Goal: Book appointment/travel/reservation

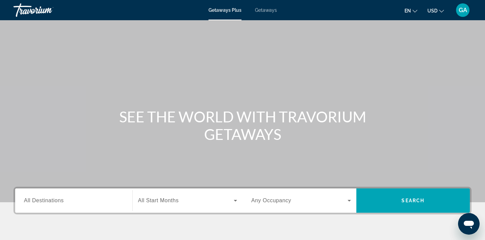
click at [62, 201] on span "All Destinations" at bounding box center [44, 200] width 40 height 6
click at [62, 201] on input "Destination All Destinations" at bounding box center [74, 201] width 100 height 8
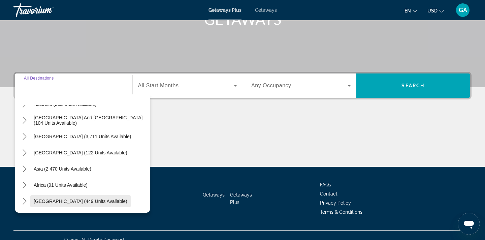
scroll to position [112, 0]
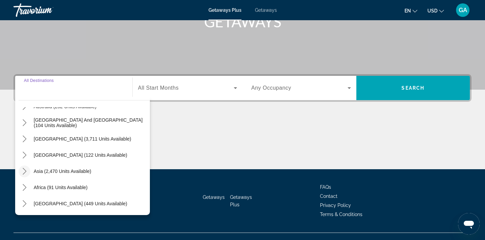
click at [26, 170] on icon "Toggle Asia (2,470 units available) submenu" at bounding box center [24, 171] width 7 height 7
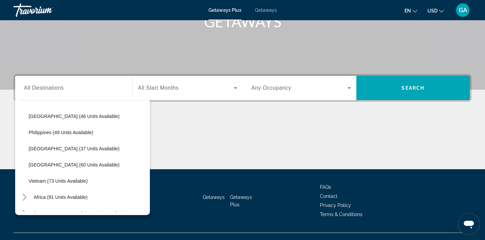
scroll to position [262, 0]
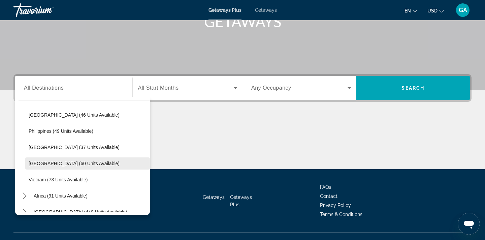
click at [65, 164] on span "[GEOGRAPHIC_DATA] (60 units available)" at bounding box center [74, 163] width 91 height 5
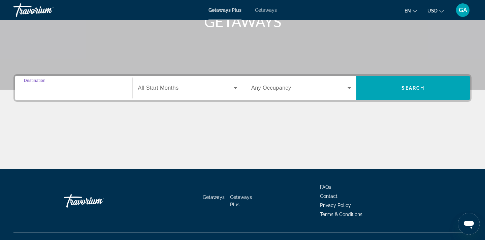
type input "**********"
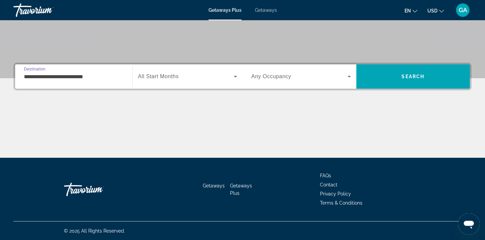
scroll to position [124, 0]
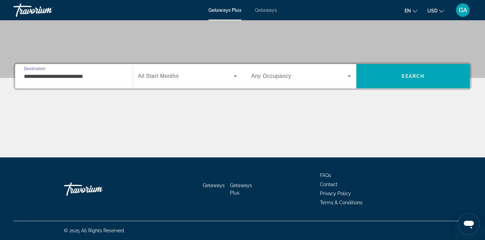
click at [237, 75] on icon "Search widget" at bounding box center [235, 76] width 8 height 8
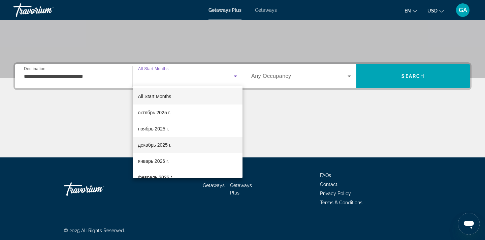
click at [159, 144] on span "декабрь 2025 г." at bounding box center [154, 145] width 33 height 8
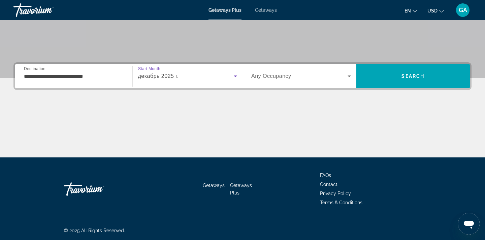
click at [350, 75] on icon "Search widget" at bounding box center [349, 76] width 8 height 8
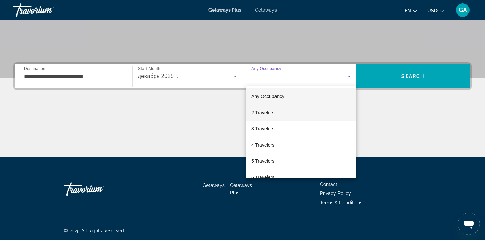
click at [267, 114] on span "2 Travelers" at bounding box center [262, 112] width 23 height 8
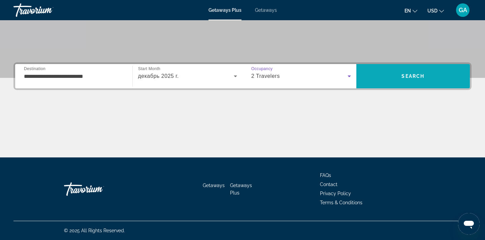
click at [427, 77] on span "Search" at bounding box center [413, 76] width 114 height 16
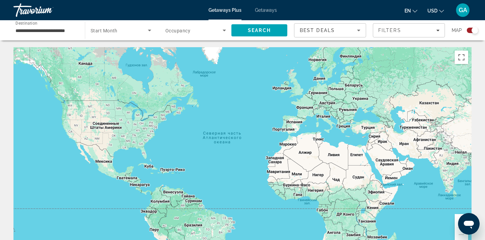
click at [357, 31] on icon "Sort by" at bounding box center [359, 30] width 8 height 8
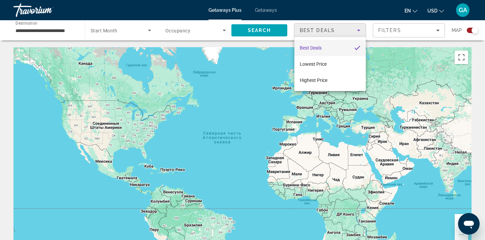
click at [149, 29] on div at bounding box center [242, 120] width 485 height 240
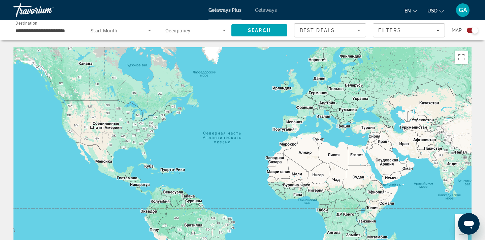
click at [149, 31] on icon "Search widget" at bounding box center [149, 30] width 8 height 8
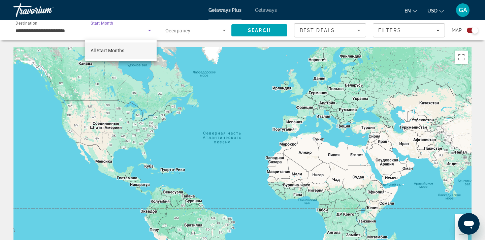
click at [123, 51] on span "All Start Months" at bounding box center [108, 50] width 34 height 5
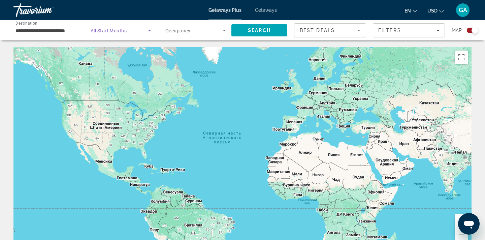
click at [151, 30] on icon "Search widget" at bounding box center [149, 31] width 3 height 2
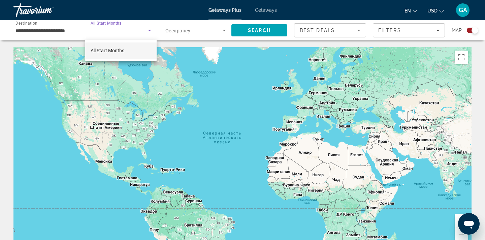
click at [118, 51] on span "All Start Months" at bounding box center [108, 50] width 34 height 5
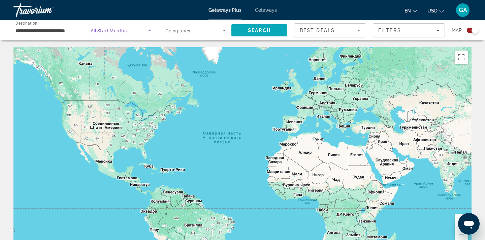
click at [274, 32] on span "Search" at bounding box center [259, 30] width 56 height 16
click at [256, 29] on span "Search" at bounding box center [259, 30] width 23 height 5
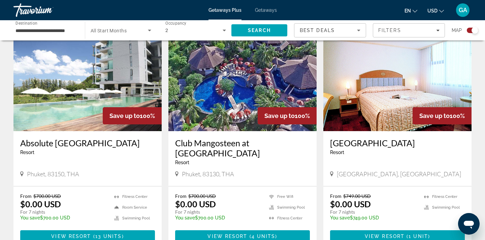
scroll to position [253, 0]
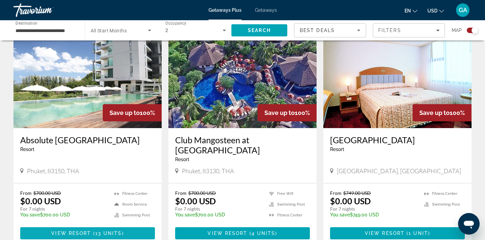
click at [99, 234] on span "13 units" at bounding box center [108, 232] width 27 height 5
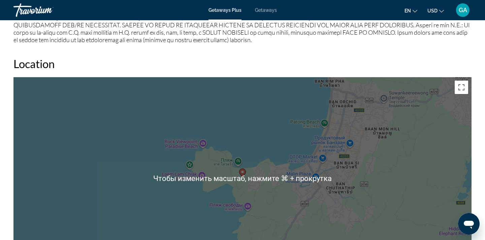
scroll to position [835, 0]
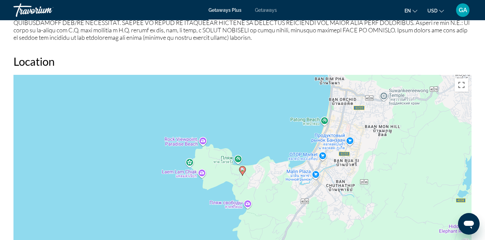
click at [255, 130] on div "Чтобы активировать перетаскивание с помощью клавиатуры, нажмите Alt + Ввод. Пос…" at bounding box center [242, 176] width 458 height 202
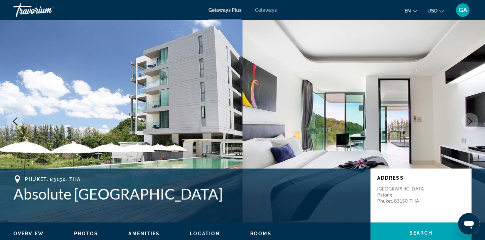
scroll to position [25, 0]
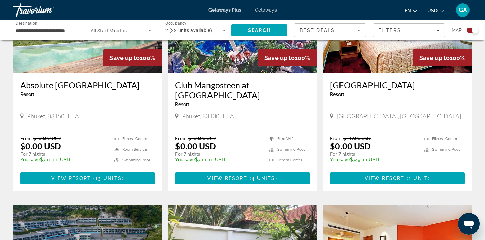
scroll to position [307, 0]
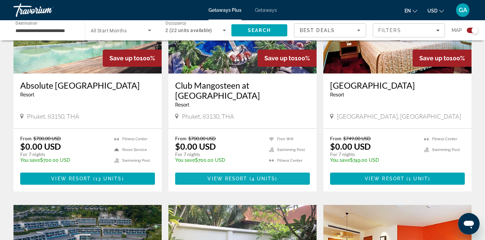
click at [227, 176] on span "View Resort" at bounding box center [227, 178] width 40 height 5
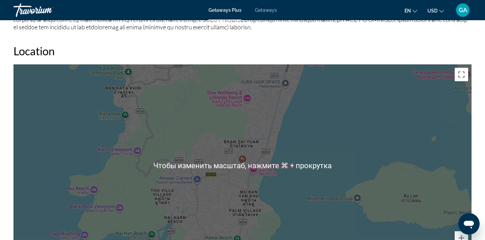
scroll to position [837, 0]
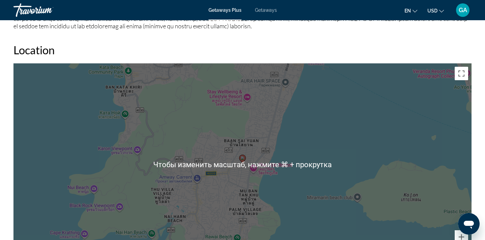
click at [294, 132] on div "Чтобы активировать перетаскивание с помощью клавиатуры, нажмите Alt + Ввод. Пос…" at bounding box center [242, 164] width 458 height 202
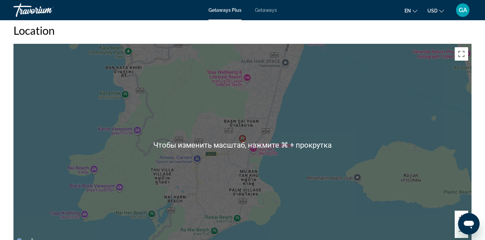
scroll to position [856, 0]
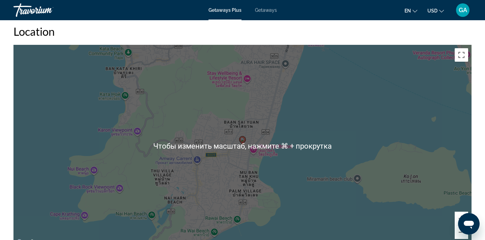
click at [318, 108] on div "Чтобы активировать перетаскивание с помощью клавиатуры, нажмите Alt + Ввод. Пос…" at bounding box center [242, 146] width 458 height 202
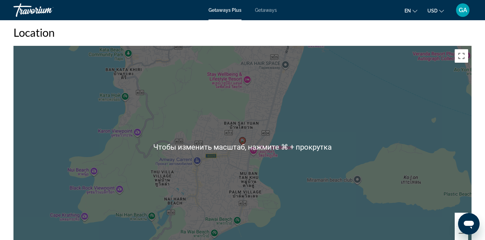
scroll to position [854, 0]
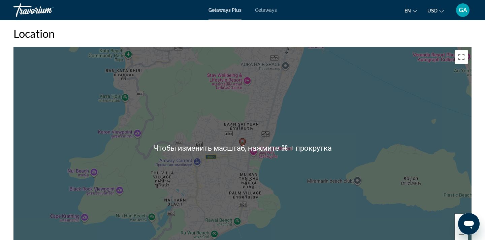
click at [332, 107] on div "Чтобы активировать перетаскивание с помощью клавиатуры, нажмите Alt + Ввод. Пос…" at bounding box center [242, 148] width 458 height 202
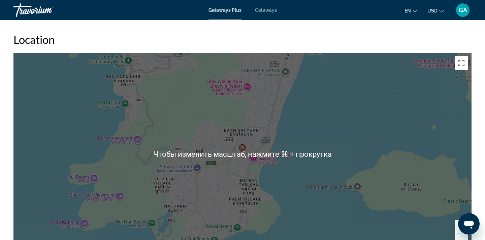
scroll to position [846, 0]
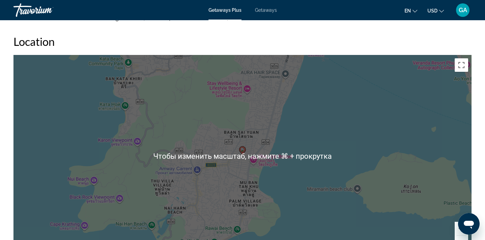
click at [294, 119] on div "Чтобы активировать перетаскивание с помощью клавиатуры, нажмите Alt + Ввод. Пос…" at bounding box center [242, 156] width 458 height 202
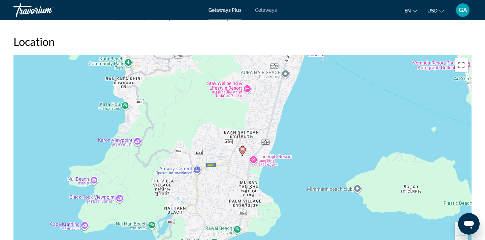
click at [243, 151] on image "Main content" at bounding box center [242, 149] width 4 height 4
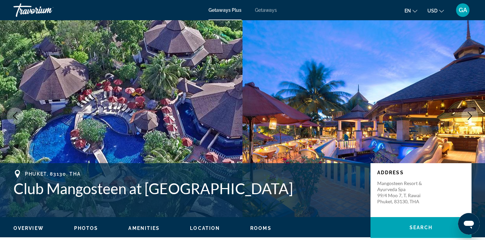
scroll to position [0, 0]
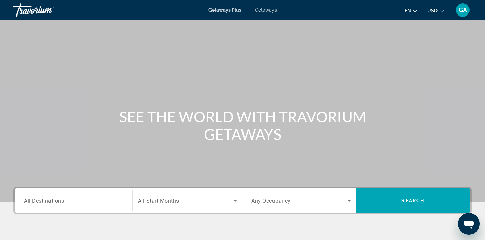
click at [63, 200] on span "All Destinations" at bounding box center [44, 200] width 40 height 6
click at [63, 200] on input "Destination All Destinations" at bounding box center [74, 201] width 100 height 8
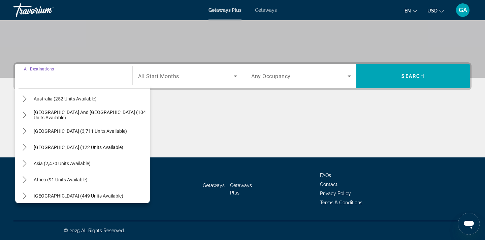
scroll to position [109, 0]
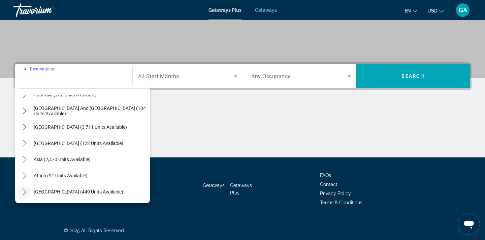
click at [26, 192] on icon "Toggle Middle East (449 units available) submenu" at bounding box center [24, 191] width 7 height 7
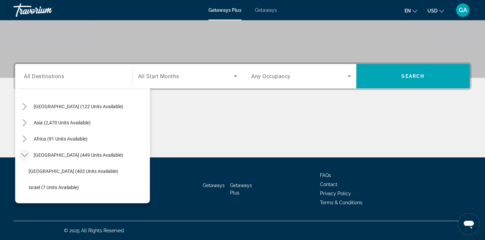
scroll to position [158, 0]
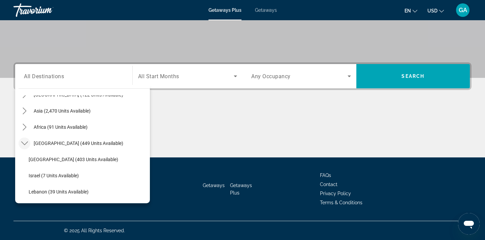
click at [158, 117] on div "Main content" at bounding box center [242, 132] width 458 height 51
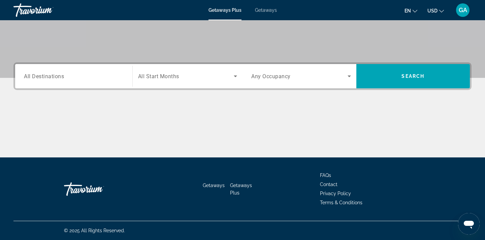
click at [72, 77] on input "Destination All Destinations" at bounding box center [74, 76] width 100 height 8
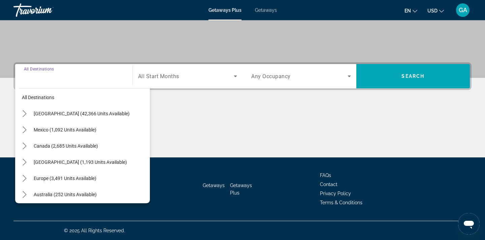
scroll to position [0, 0]
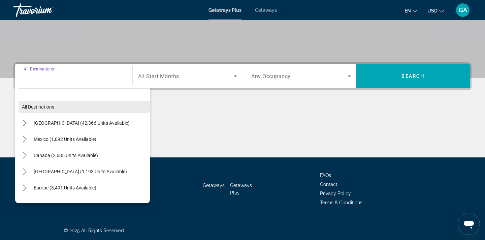
click at [34, 107] on span "All destinations" at bounding box center [38, 106] width 32 height 5
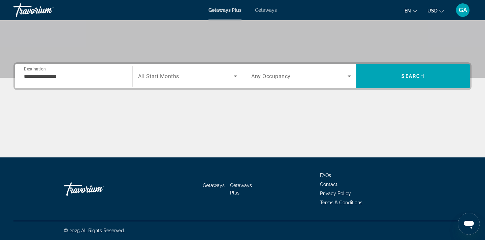
click at [45, 77] on input "**********" at bounding box center [74, 76] width 100 height 8
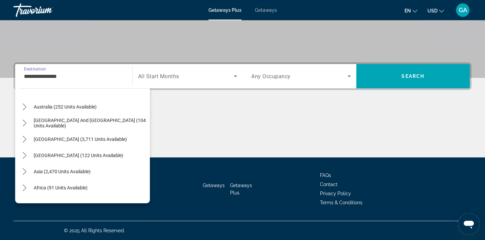
scroll to position [100, 0]
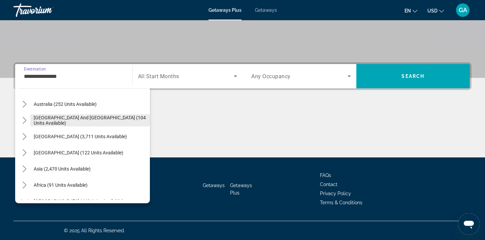
click at [59, 118] on span "[GEOGRAPHIC_DATA] and [GEOGRAPHIC_DATA] (104 units available)" at bounding box center [90, 120] width 113 height 11
type input "**********"
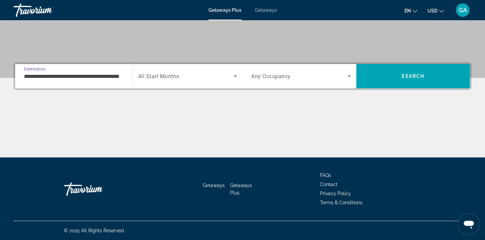
click at [76, 79] on input "**********" at bounding box center [74, 76] width 100 height 8
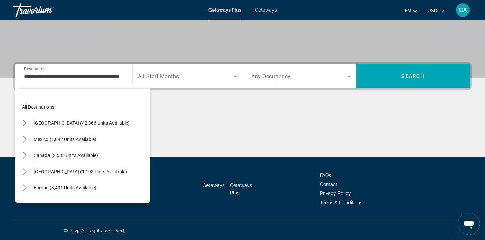
scroll to position [72, 0]
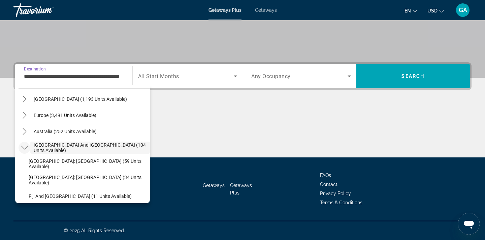
click at [25, 144] on icon "Toggle South Pacific and Oceania (104 units available) submenu" at bounding box center [24, 147] width 7 height 7
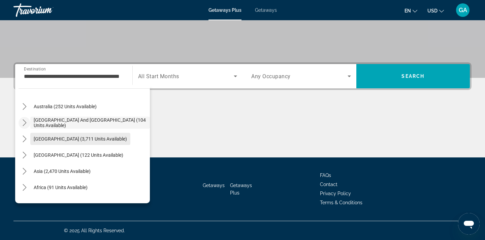
scroll to position [101, 0]
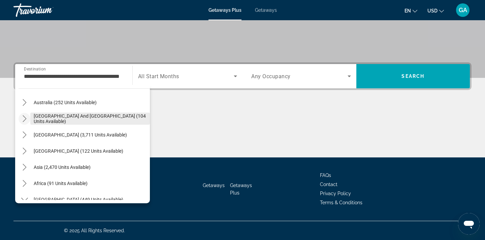
click at [82, 119] on span "[GEOGRAPHIC_DATA] and [GEOGRAPHIC_DATA] (104 units available)" at bounding box center [90, 118] width 113 height 11
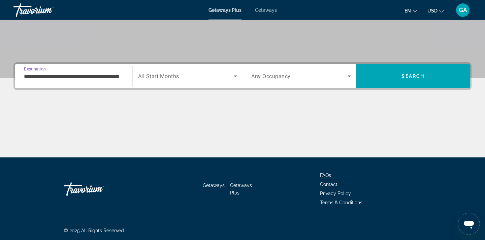
click at [237, 75] on icon "Search widget" at bounding box center [235, 76] width 8 height 8
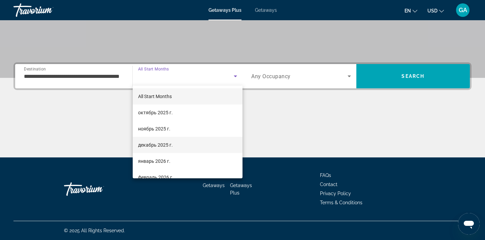
click at [162, 144] on span "декабрь 2025 г." at bounding box center [155, 145] width 35 height 8
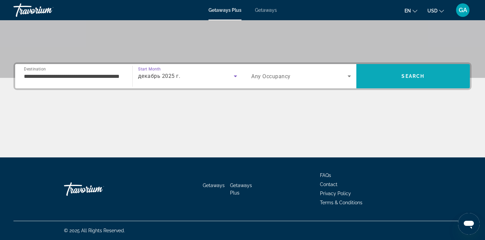
click at [410, 73] on span "Search" at bounding box center [412, 75] width 23 height 5
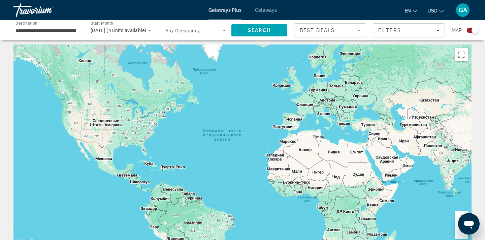
scroll to position [4, 0]
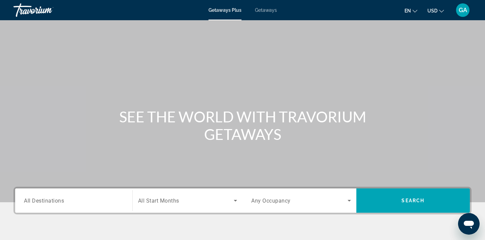
click at [61, 202] on span "All Destinations" at bounding box center [44, 200] width 40 height 6
click at [61, 202] on input "Destination All Destinations" at bounding box center [74, 201] width 100 height 8
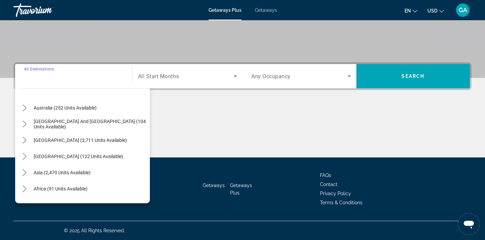
scroll to position [109, 0]
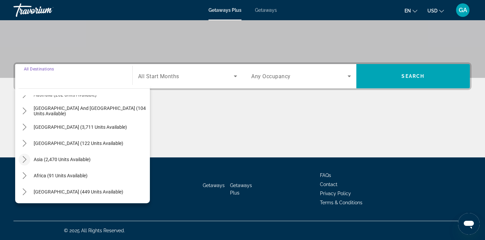
click at [25, 158] on icon "Toggle Asia (2,470 units available) submenu" at bounding box center [25, 159] width 4 height 7
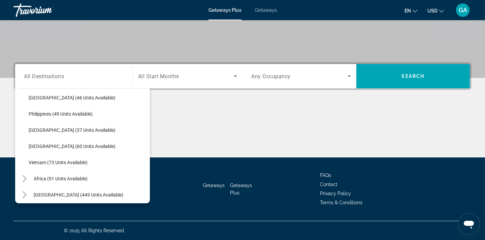
scroll to position [271, 0]
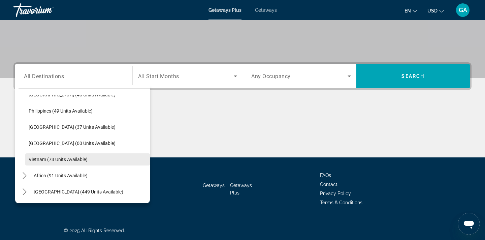
click at [63, 159] on span "Vietnam (73 units available)" at bounding box center [58, 159] width 59 height 5
type input "**********"
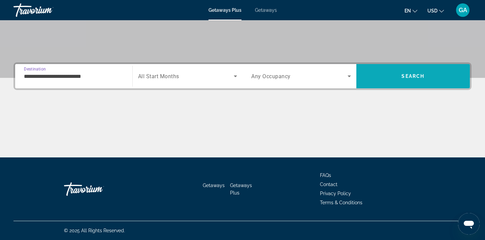
click at [402, 74] on span "Search" at bounding box center [412, 75] width 23 height 5
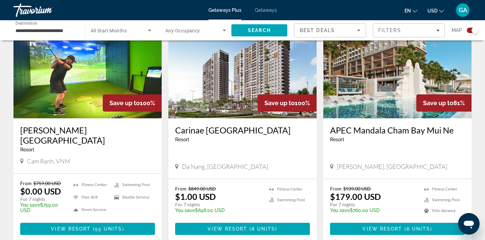
scroll to position [245, 0]
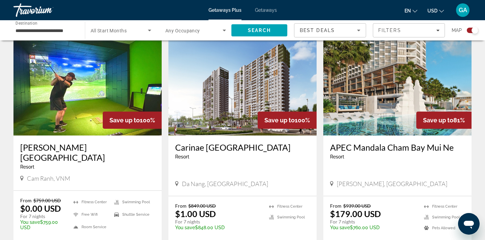
click at [275, 78] on img "Main content" at bounding box center [242, 82] width 148 height 108
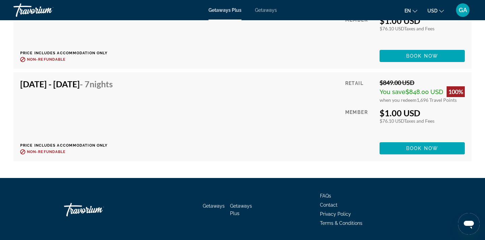
scroll to position [1375, 0]
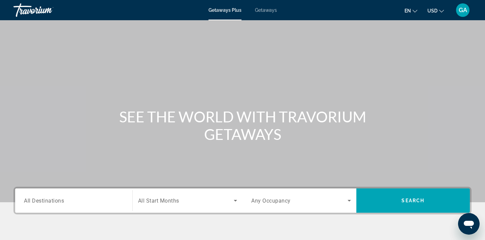
click at [49, 198] on span "All Destinations" at bounding box center [44, 200] width 40 height 6
click at [49, 198] on input "Destination All Destinations" at bounding box center [74, 201] width 100 height 8
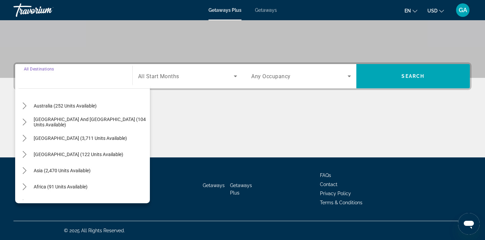
scroll to position [109, 0]
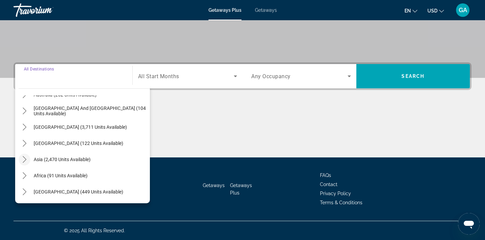
click at [26, 159] on icon "Toggle Asia (2,470 units available) submenu" at bounding box center [25, 159] width 4 height 7
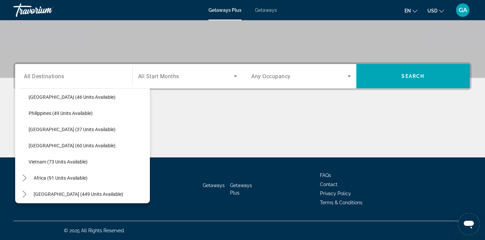
scroll to position [271, 0]
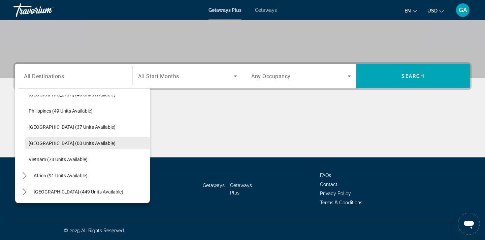
click at [67, 144] on span "[GEOGRAPHIC_DATA] (60 units available)" at bounding box center [72, 142] width 87 height 5
type input "**********"
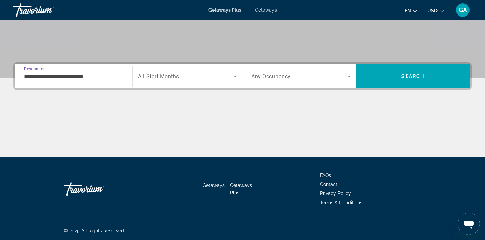
click at [236, 76] on icon "Search widget" at bounding box center [235, 76] width 8 height 8
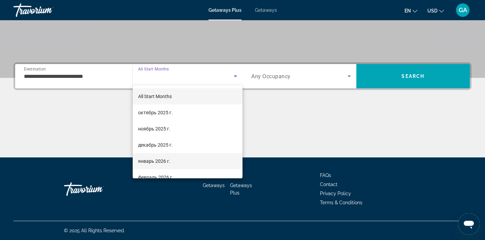
click at [160, 162] on span "январь 2026 г." at bounding box center [154, 161] width 32 height 8
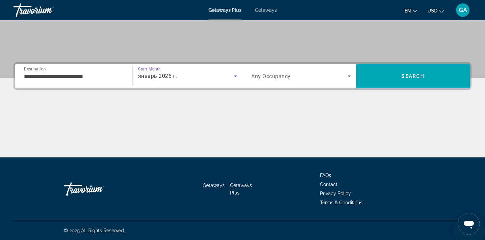
click at [351, 75] on icon "Search widget" at bounding box center [349, 76] width 8 height 8
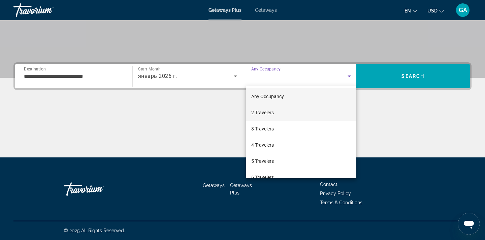
click at [272, 113] on span "2 Travelers" at bounding box center [262, 112] width 23 height 8
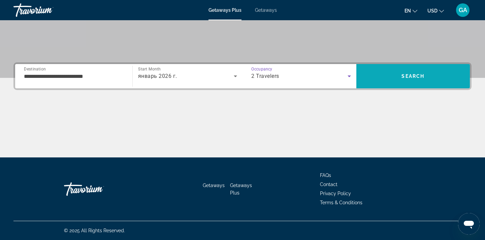
click at [392, 74] on span "Search" at bounding box center [413, 76] width 114 height 16
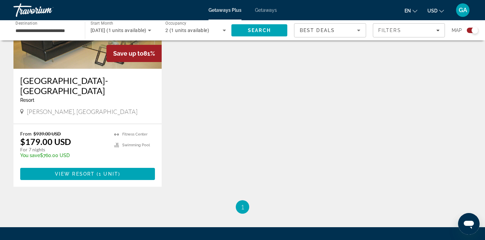
scroll to position [315, 0]
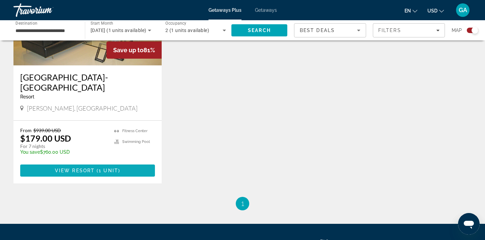
click at [128, 169] on span "Main content" at bounding box center [87, 170] width 135 height 16
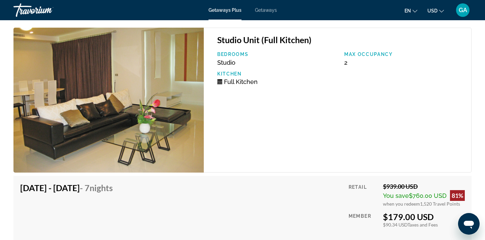
scroll to position [899, 0]
